Goal: Information Seeking & Learning: Learn about a topic

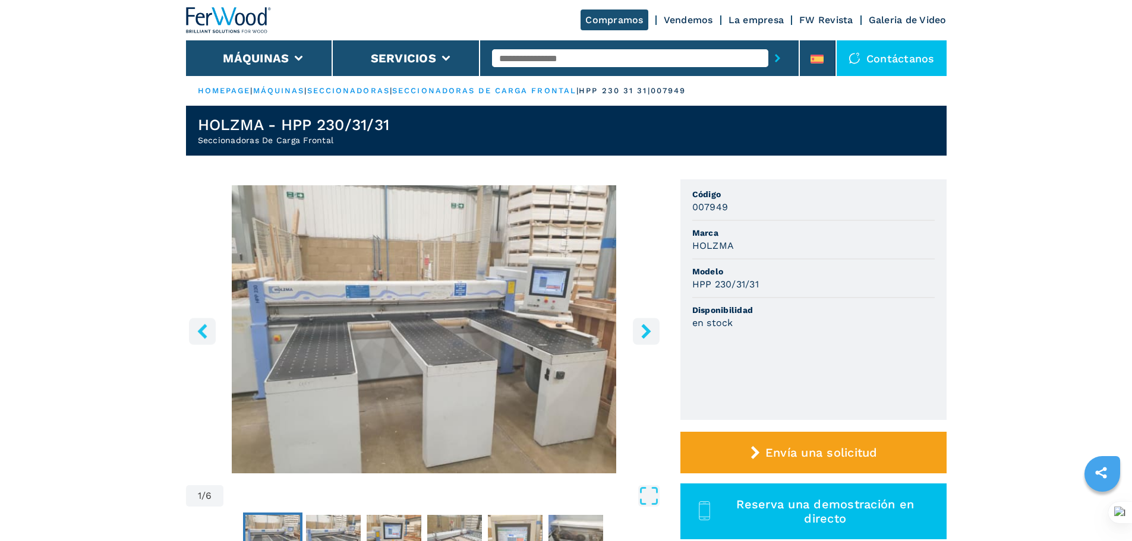
click at [515, 61] on input "text" at bounding box center [630, 58] width 276 height 18
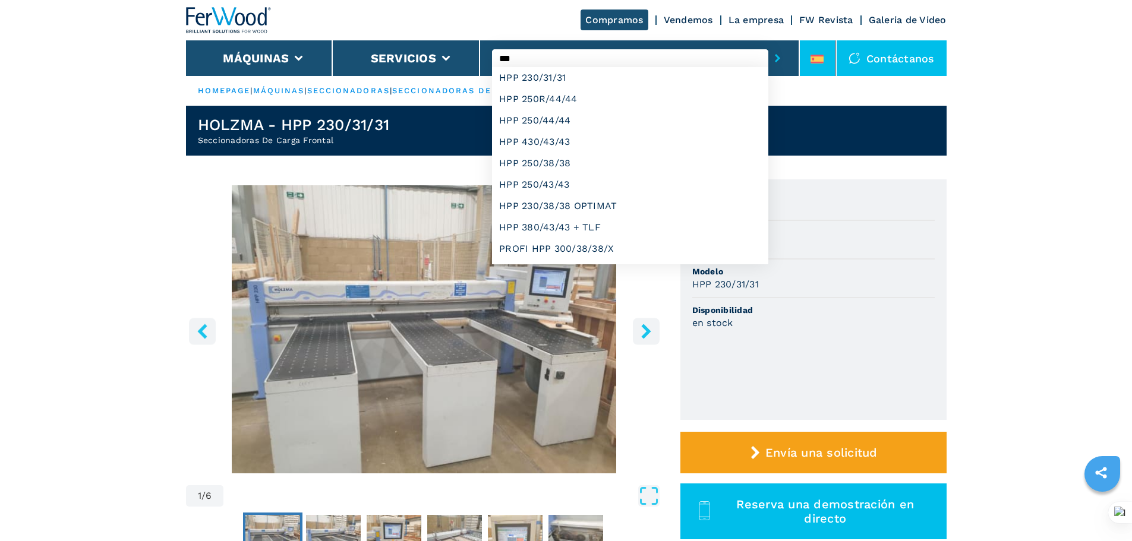
type input "***"
click at [825, 54] on li at bounding box center [818, 58] width 36 height 36
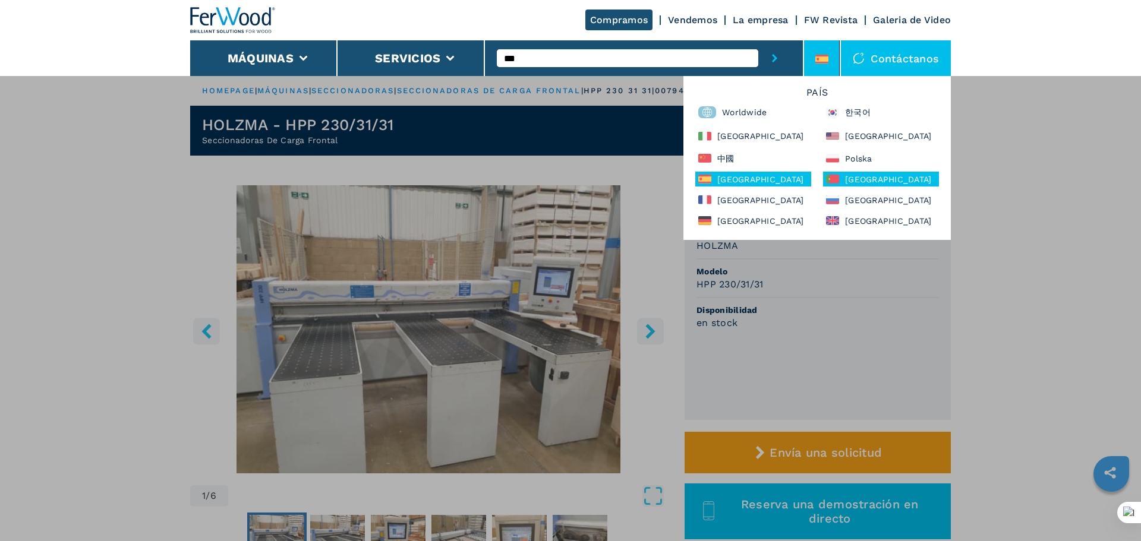
click at [869, 186] on div "Portugal" at bounding box center [881, 179] width 116 height 15
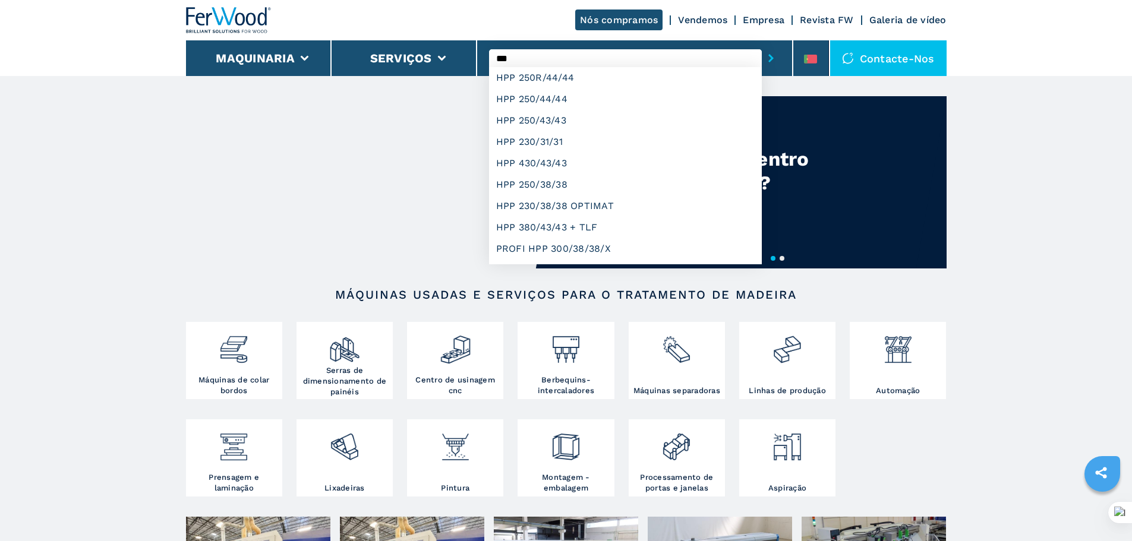
type input "***"
click at [762, 45] on button "submit-button" at bounding box center [771, 58] width 18 height 27
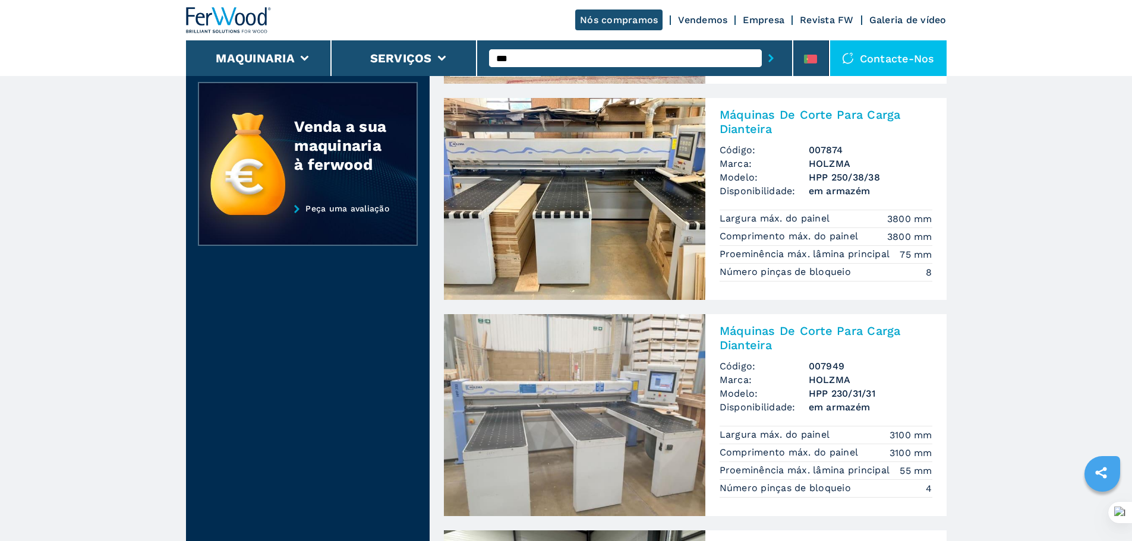
scroll to position [297, 0]
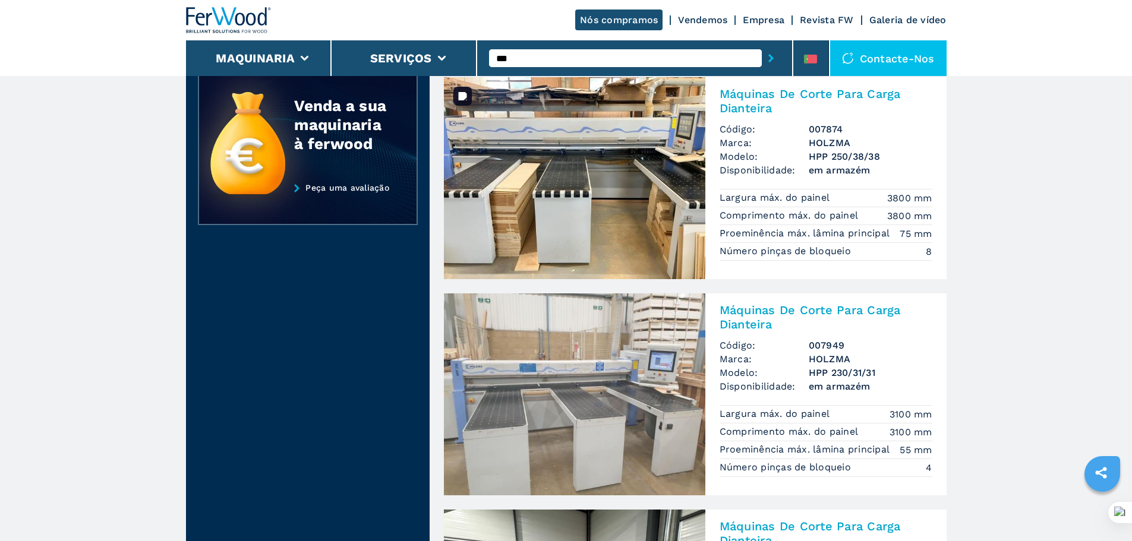
click at [651, 178] on img at bounding box center [574, 178] width 261 height 202
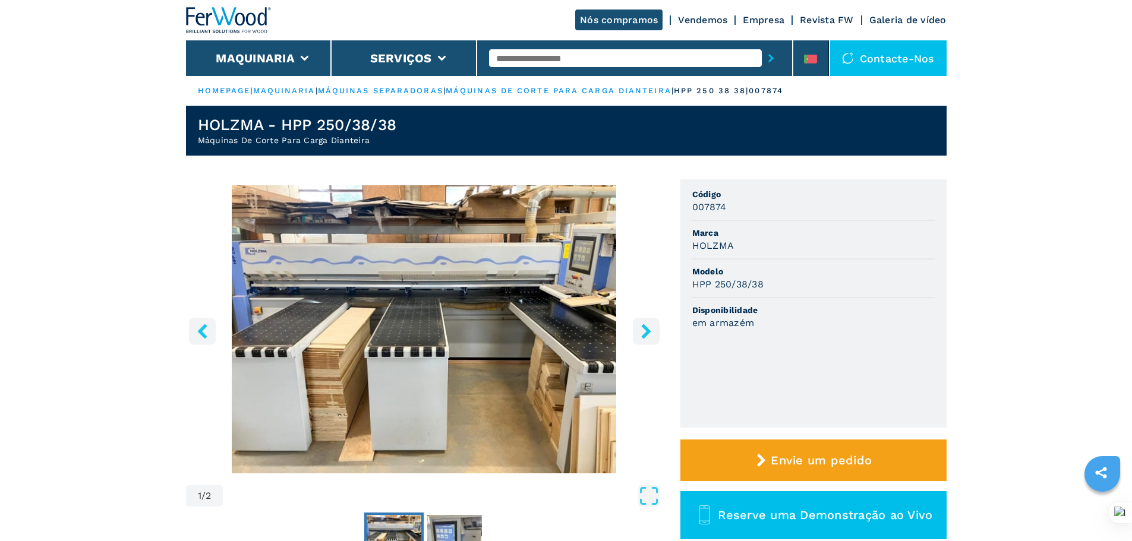
click at [644, 331] on icon "right-button" at bounding box center [646, 331] width 15 height 15
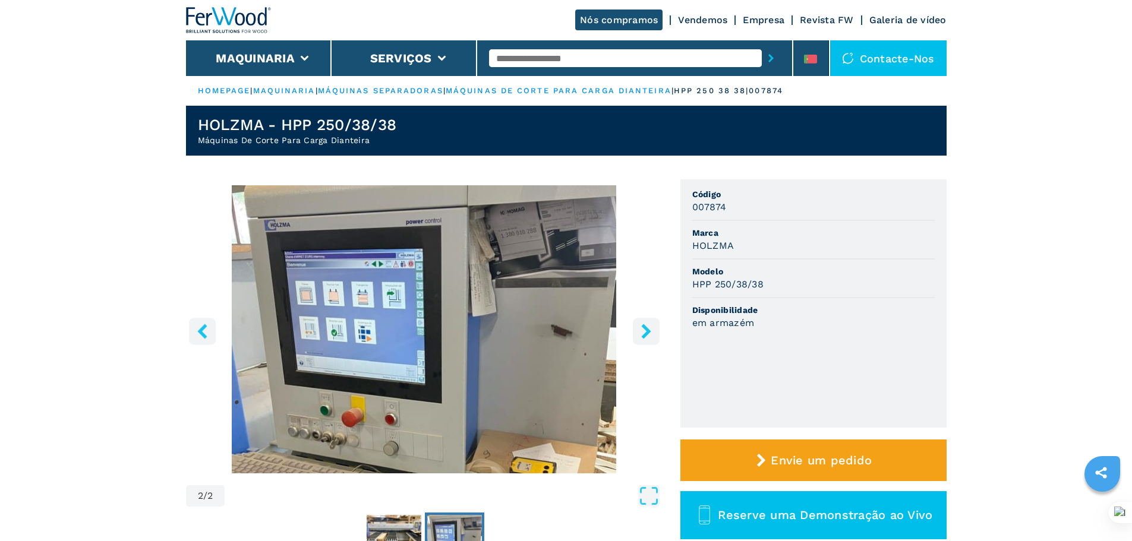
click at [644, 331] on icon "right-button" at bounding box center [646, 331] width 15 height 15
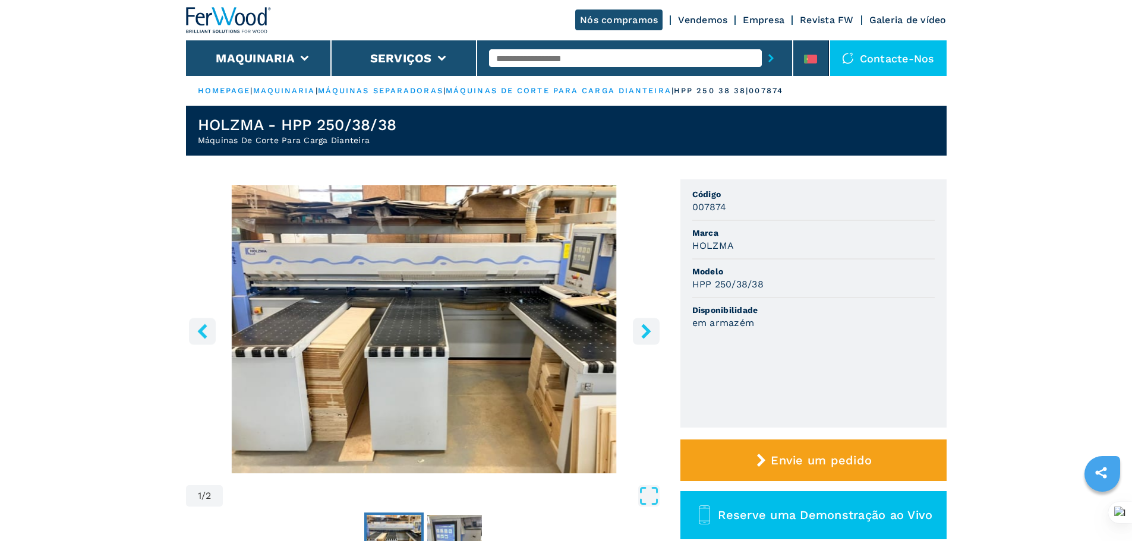
click at [644, 331] on icon "right-button" at bounding box center [646, 331] width 15 height 15
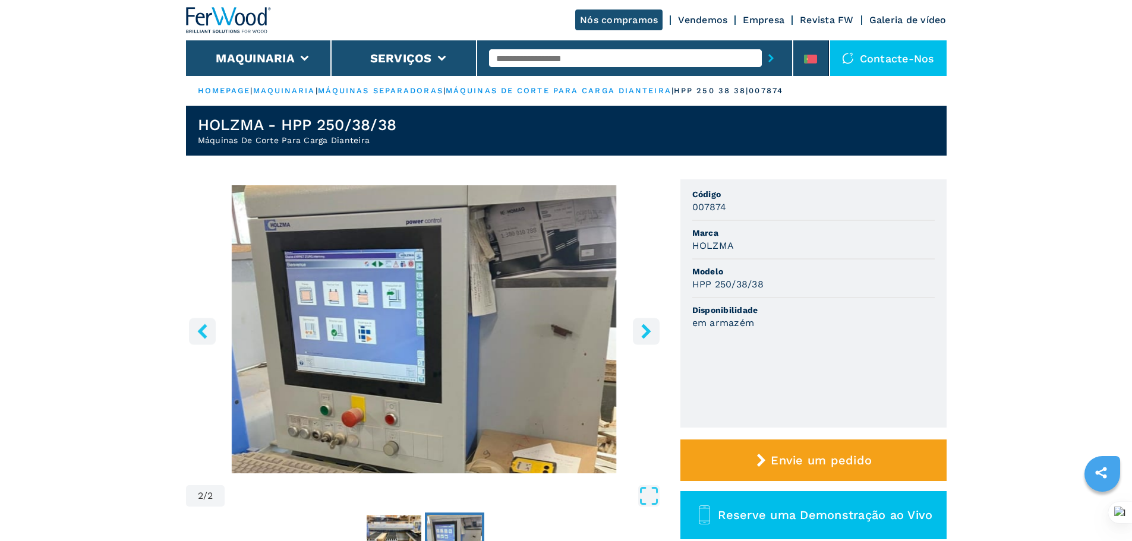
click at [644, 331] on icon "right-button" at bounding box center [646, 331] width 15 height 15
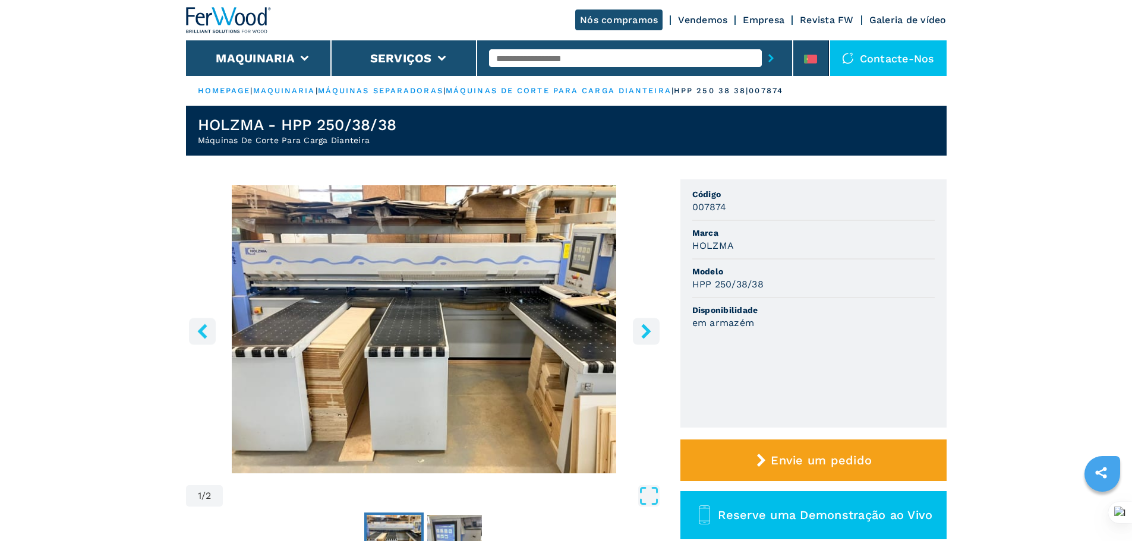
click at [644, 331] on icon "right-button" at bounding box center [646, 331] width 15 height 15
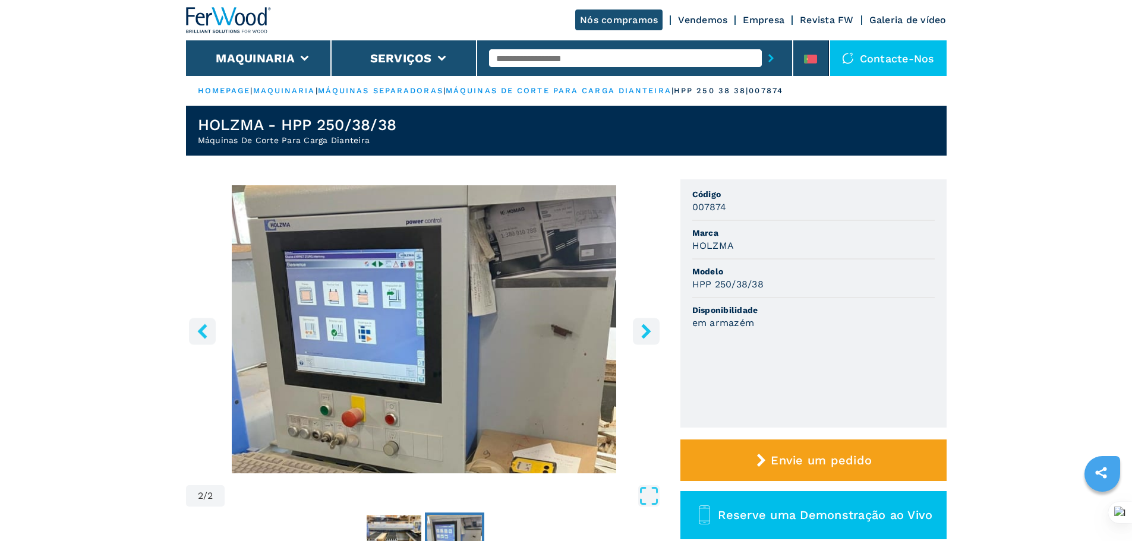
click at [644, 331] on icon "right-button" at bounding box center [646, 331] width 15 height 15
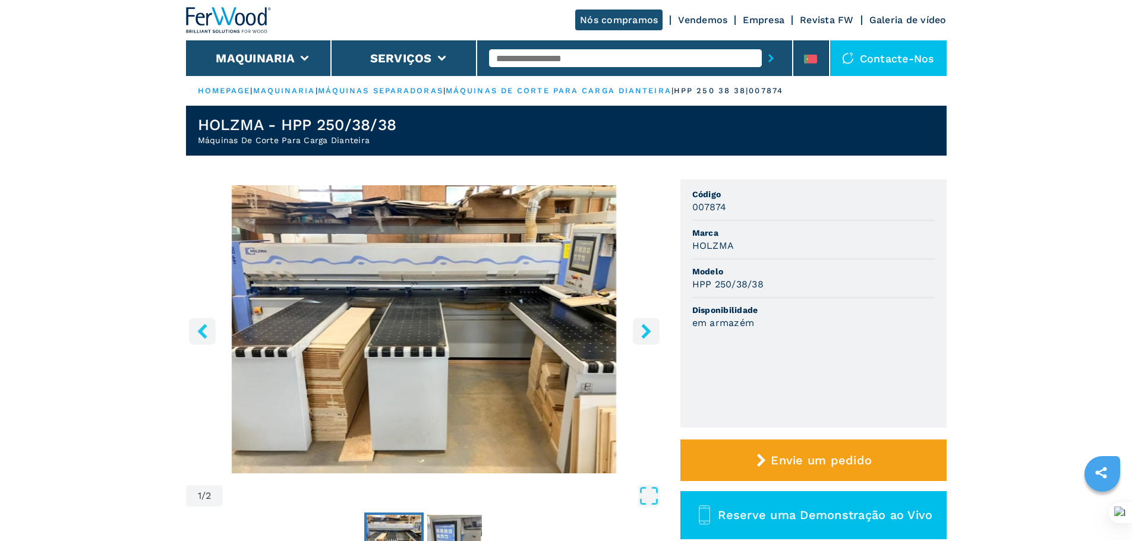
click at [644, 331] on icon "right-button" at bounding box center [646, 331] width 15 height 15
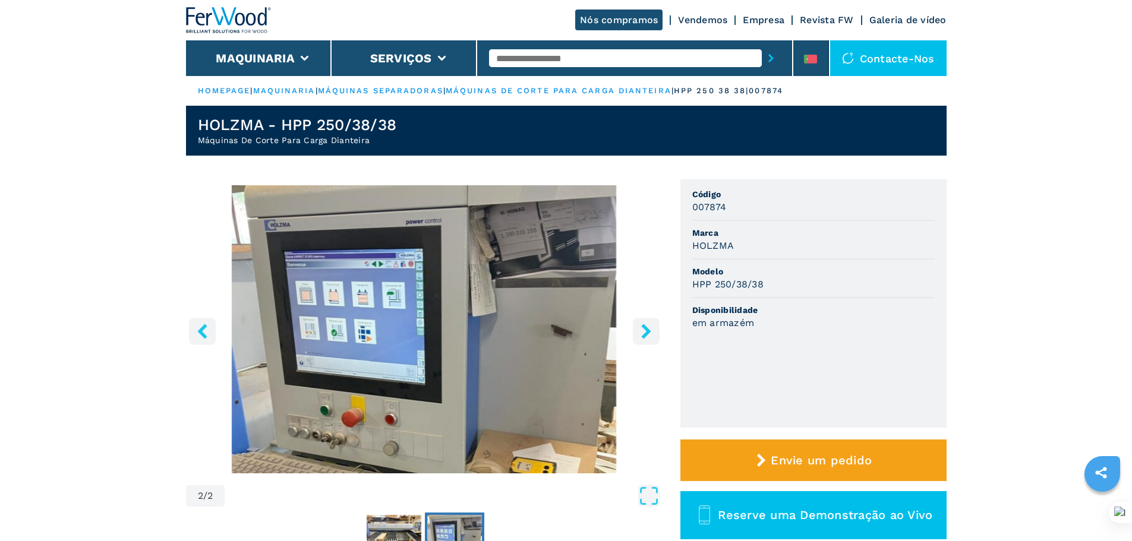
click at [644, 331] on icon "right-button" at bounding box center [646, 331] width 15 height 15
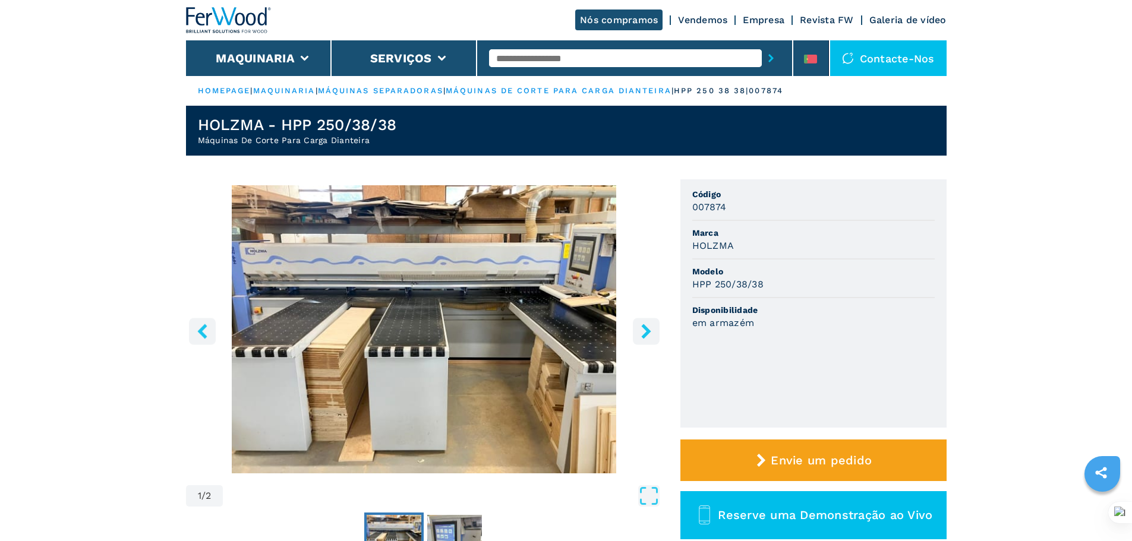
click at [646, 331] on icon "right-button" at bounding box center [646, 331] width 10 height 15
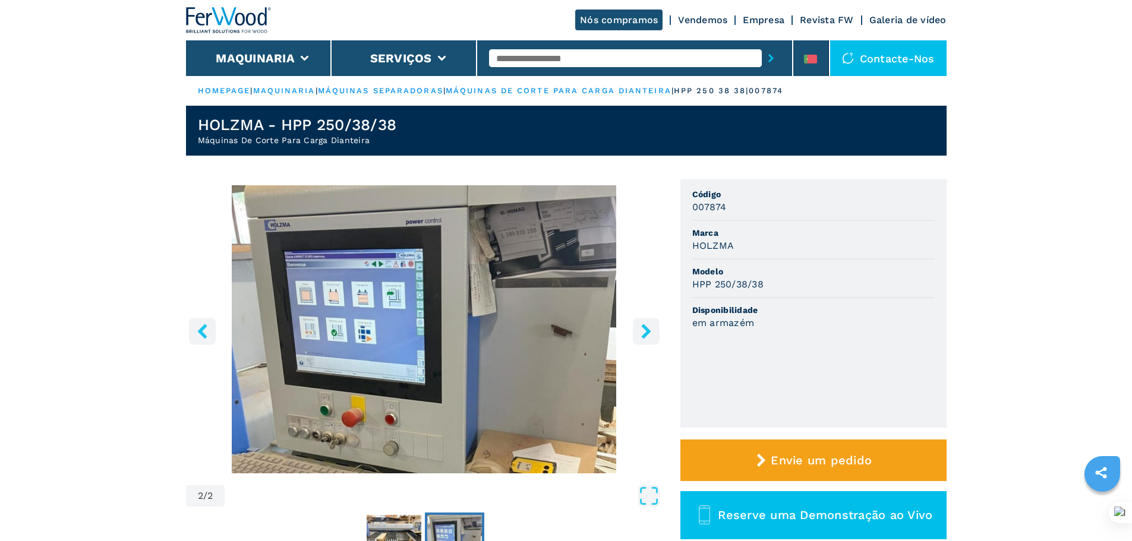
click at [646, 331] on icon "right-button" at bounding box center [646, 331] width 10 height 15
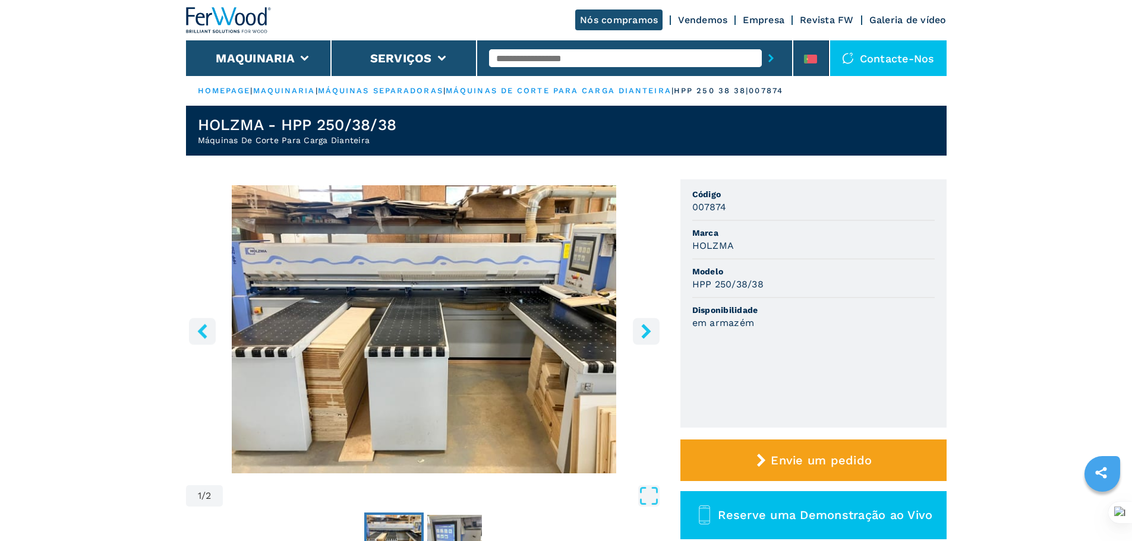
click at [644, 336] on icon "right-button" at bounding box center [646, 331] width 10 height 15
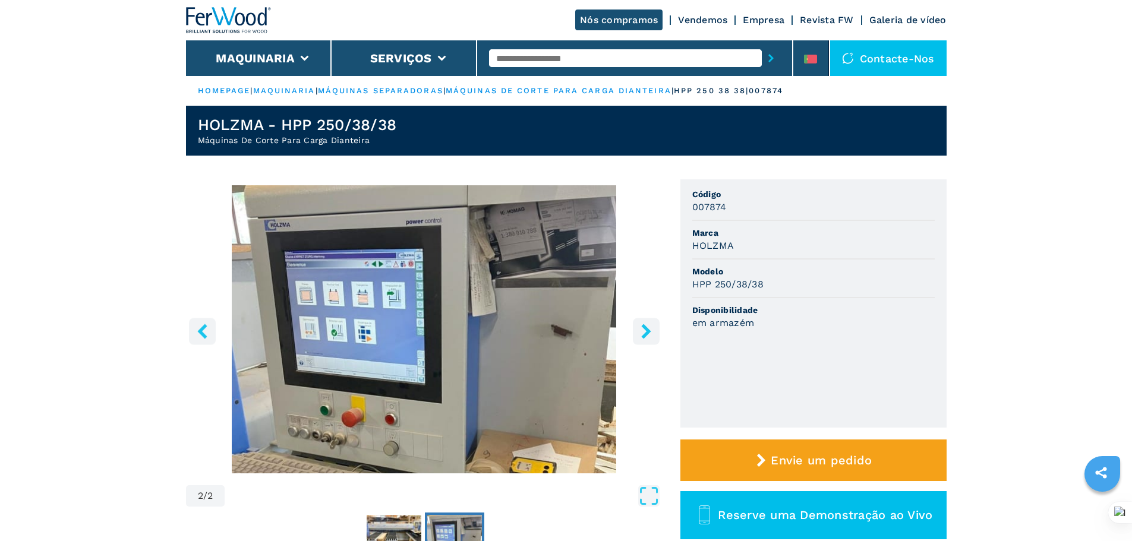
click at [644, 336] on icon "right-button" at bounding box center [646, 331] width 10 height 15
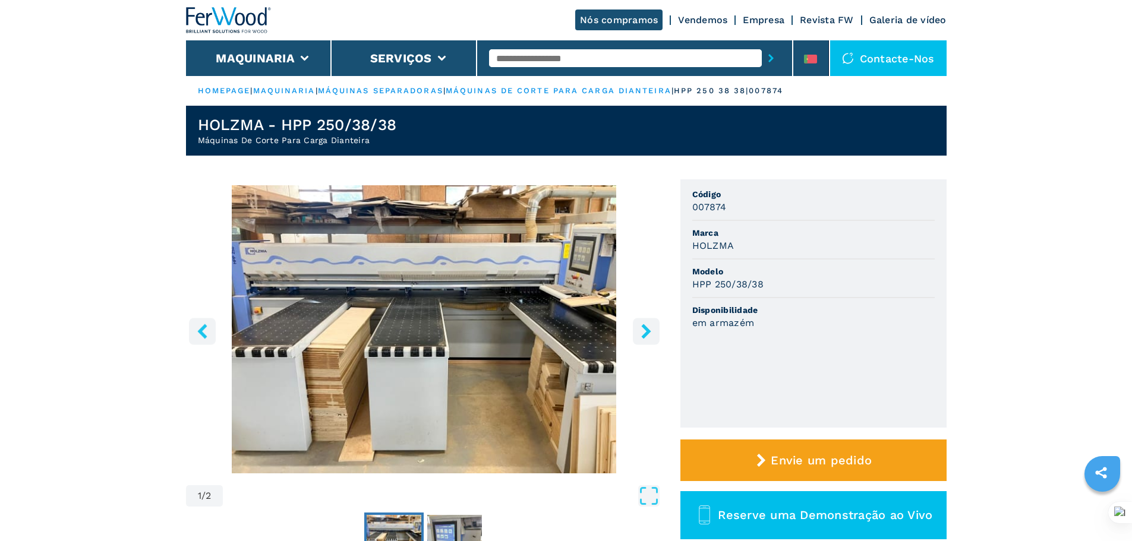
click at [648, 325] on icon "right-button" at bounding box center [646, 331] width 15 height 15
